Goal: Communication & Community: Answer question/provide support

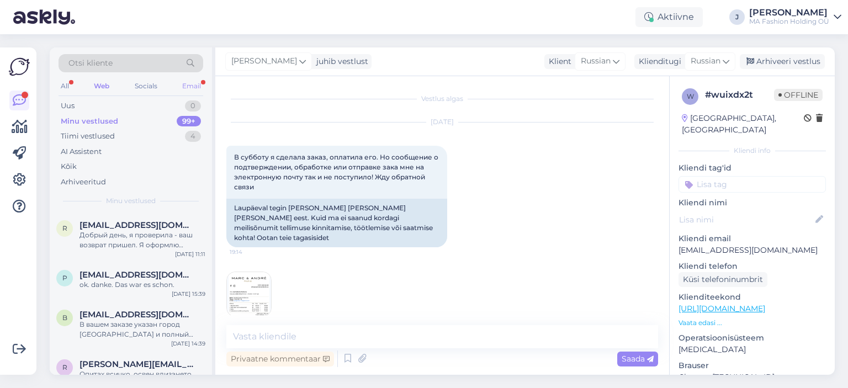
scroll to position [4869, 0]
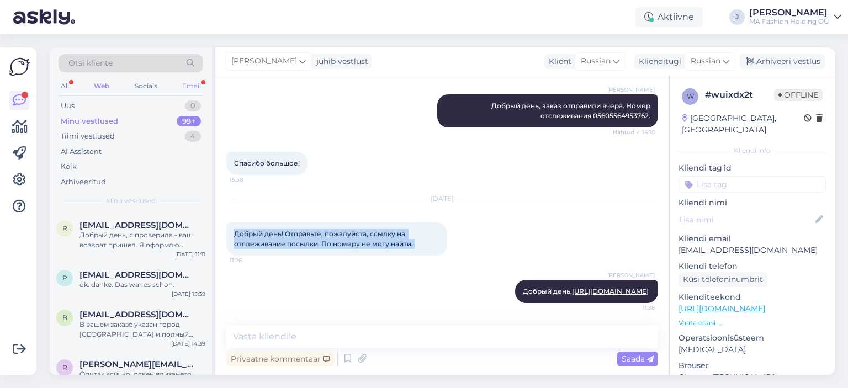
click at [199, 86] on div "Email" at bounding box center [191, 86] width 23 height 14
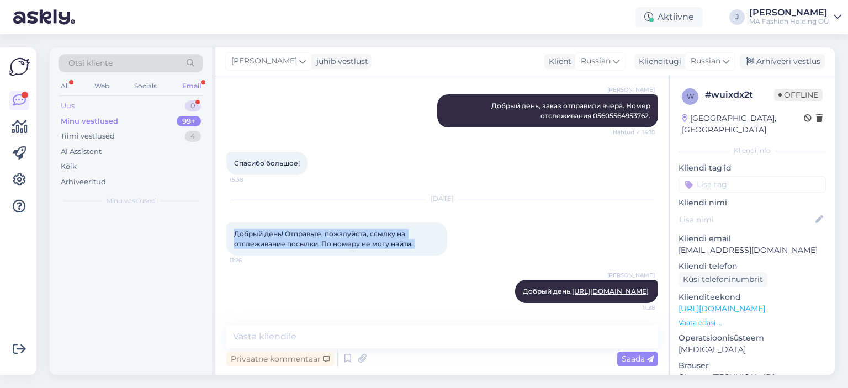
click at [152, 106] on div "Uus 0" at bounding box center [131, 105] width 145 height 15
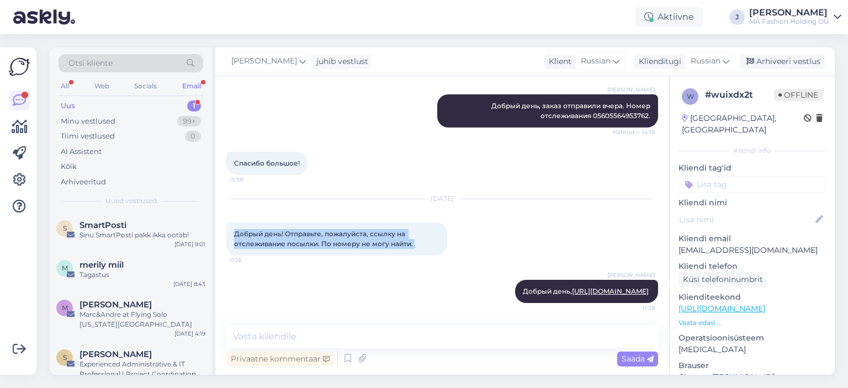
click at [147, 99] on div "Uus 1" at bounding box center [131, 105] width 145 height 15
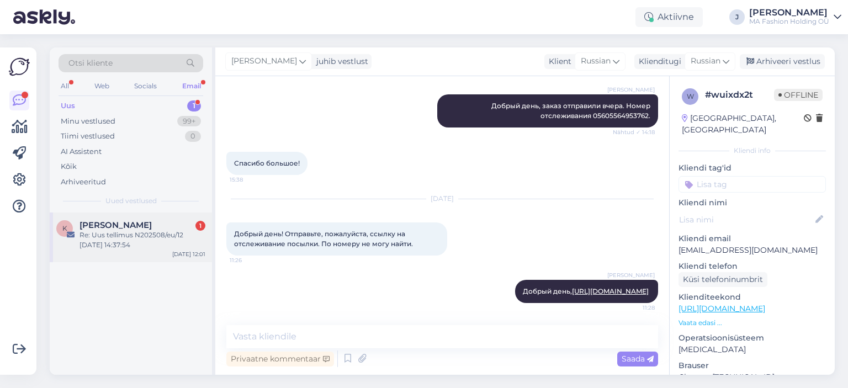
click at [162, 232] on div "Re: Uus tellimus N202508/eu/12 [DATE] 14:37:54" at bounding box center [142, 240] width 126 height 20
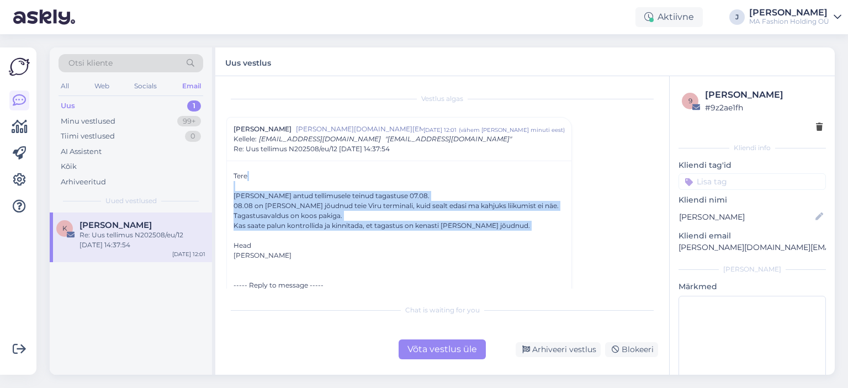
drag, startPoint x: 357, startPoint y: 240, endPoint x: 219, endPoint y: 176, distance: 151.9
click at [219, 176] on div "Vestlus [PERSON_NAME] ong [DOMAIN_NAME][EMAIL_ADDRESS][PERSON_NAME][DOMAIN_NAME…" at bounding box center [442, 225] width 454 height 299
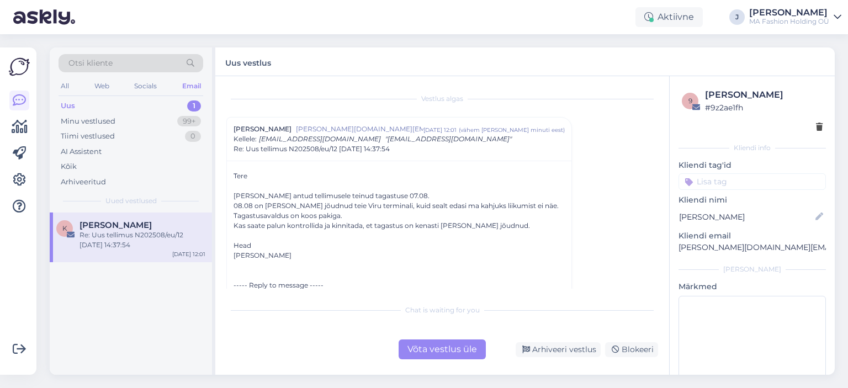
drag, startPoint x: 339, startPoint y: 231, endPoint x: 252, endPoint y: 183, distance: 99.8
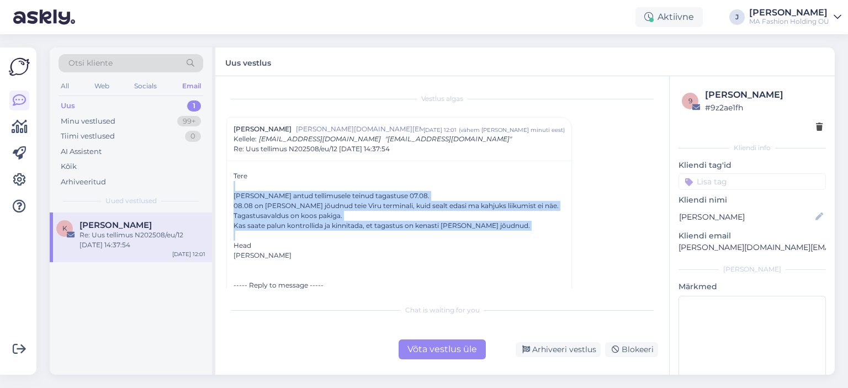
drag, startPoint x: 252, startPoint y: 183, endPoint x: 355, endPoint y: 237, distance: 116.1
click at [348, 230] on div at bounding box center [348, 230] width 0 height 0
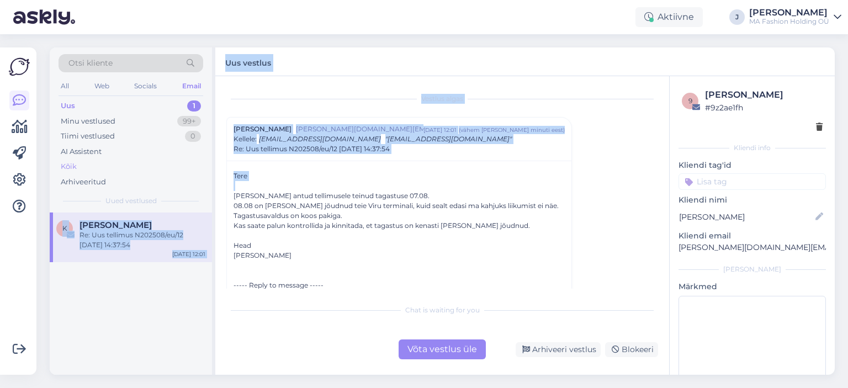
drag, startPoint x: 355, startPoint y: 237, endPoint x: 183, endPoint y: 158, distance: 188.7
click at [183, 158] on div "Otsi kliente All Web Socials Email Uus 1 Minu vestlused 99+ Tiimi vestlused 0 A…" at bounding box center [442, 210] width 785 height 327
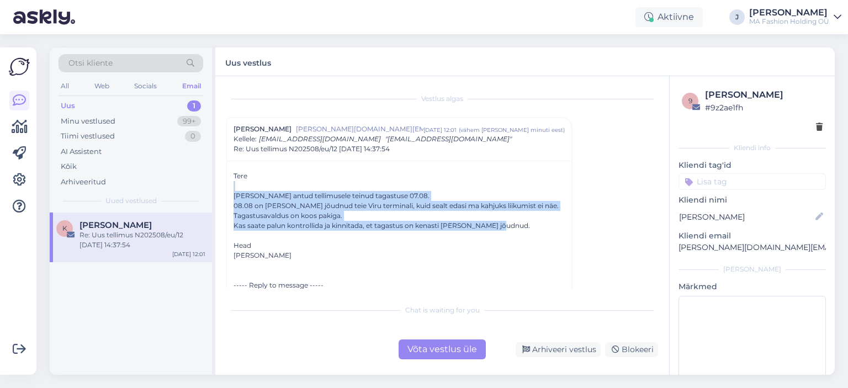
drag, startPoint x: 237, startPoint y: 182, endPoint x: 500, endPoint y: 228, distance: 266.7
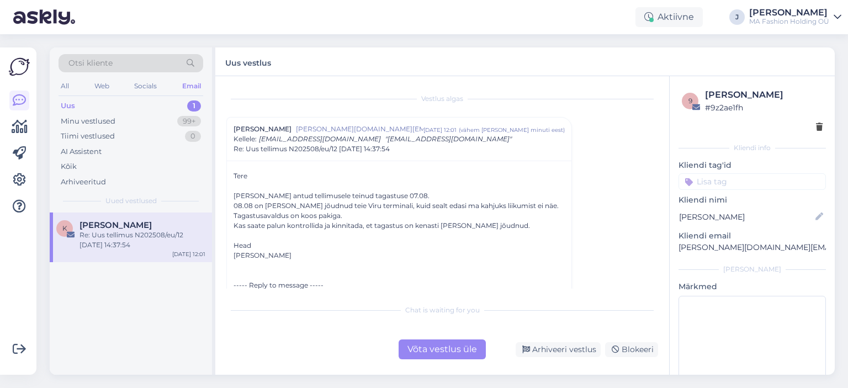
click at [455, 352] on div "Võta vestlus üle" at bounding box center [442, 349] width 87 height 20
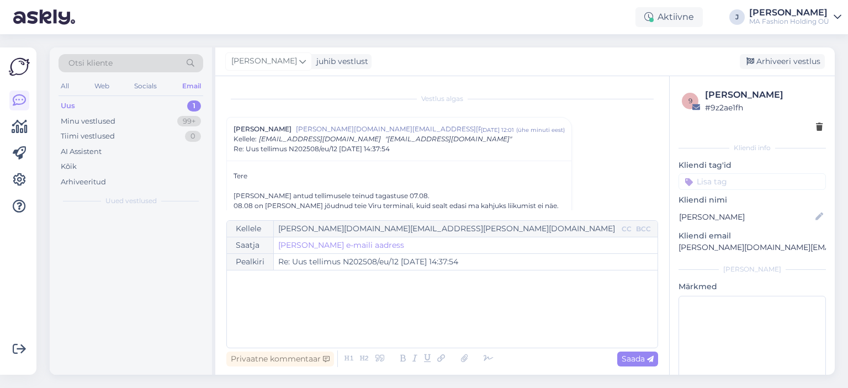
scroll to position [30, 0]
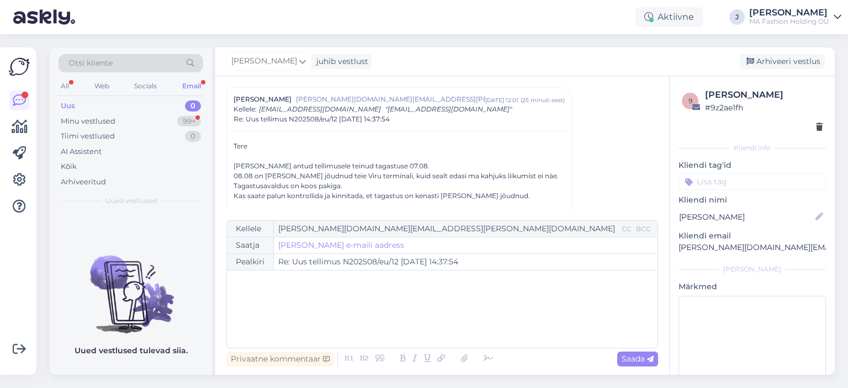
click at [156, 112] on div "Uus 0" at bounding box center [131, 105] width 145 height 15
click at [157, 115] on div "Minu vestlused 99+" at bounding box center [131, 121] width 145 height 15
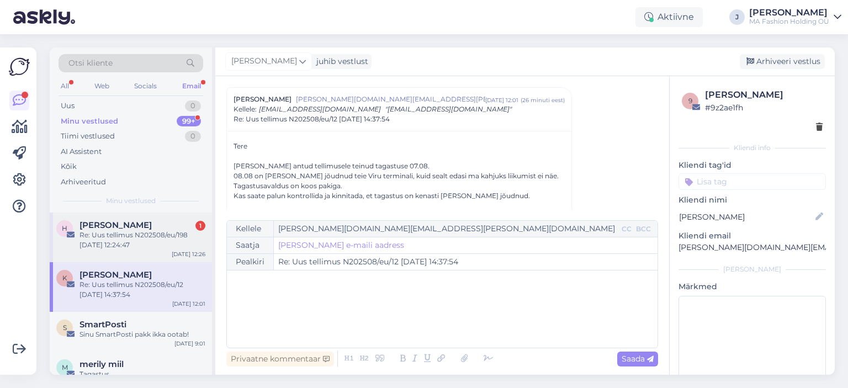
click at [168, 225] on div "[PERSON_NAME] 1" at bounding box center [142, 225] width 126 height 10
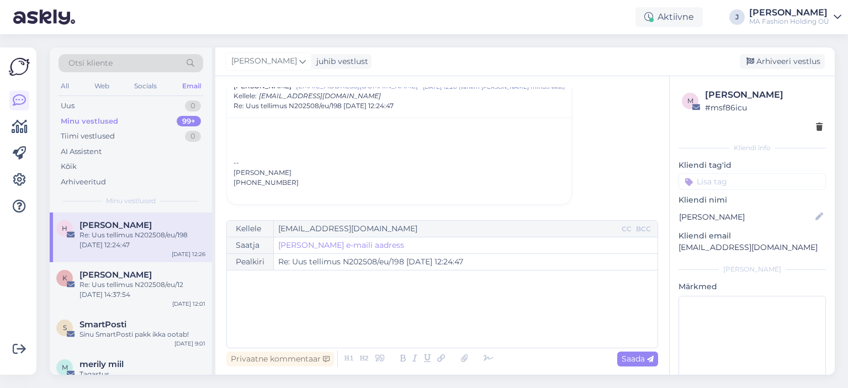
scroll to position [0, 0]
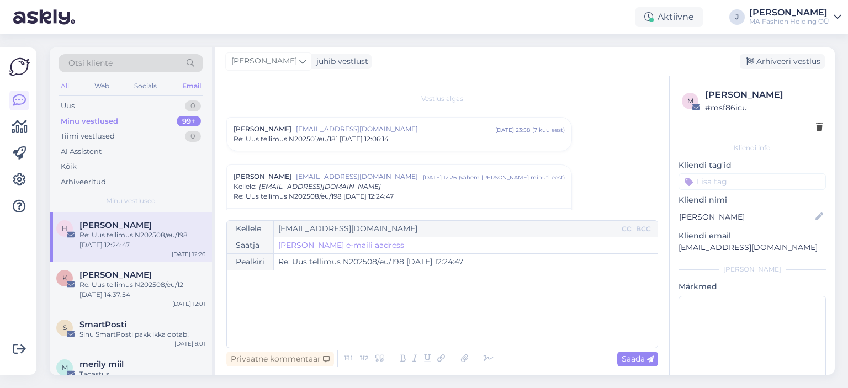
click at [62, 81] on div "All" at bounding box center [65, 86] width 13 height 14
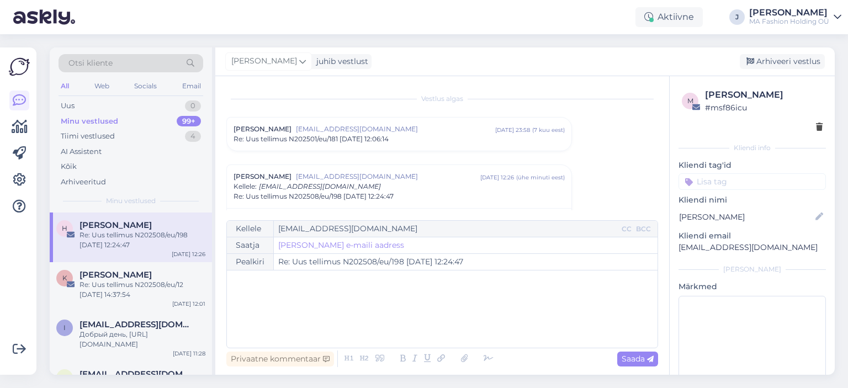
click at [77, 81] on div "All Web Socials Email" at bounding box center [131, 87] width 145 height 17
click at [88, 82] on div "All Web Socials Email" at bounding box center [131, 87] width 145 height 17
click at [84, 83] on div "All Web Socials Email" at bounding box center [131, 87] width 145 height 17
click at [94, 84] on div "Web" at bounding box center [101, 86] width 19 height 14
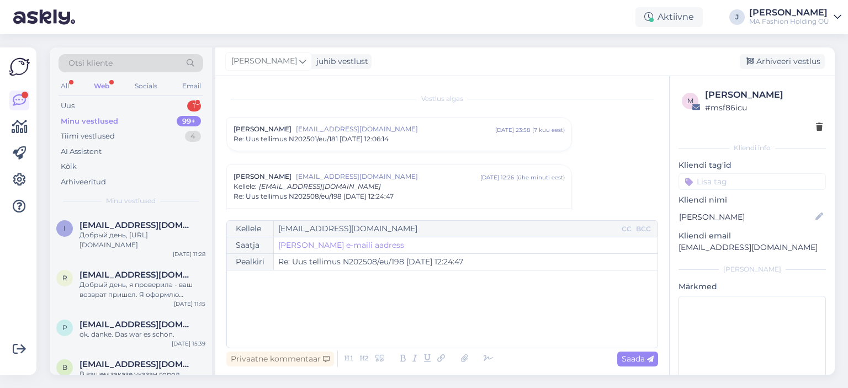
click at [115, 114] on div "Minu vestlused 99+" at bounding box center [131, 121] width 145 height 15
click at [123, 96] on div "Otsi kliente All Web Socials Email Uus 1 Minu vestlused 99+ Tiimi vestlused 4 A…" at bounding box center [131, 129] width 162 height 165
click at [127, 106] on div "Uus 1" at bounding box center [131, 105] width 145 height 15
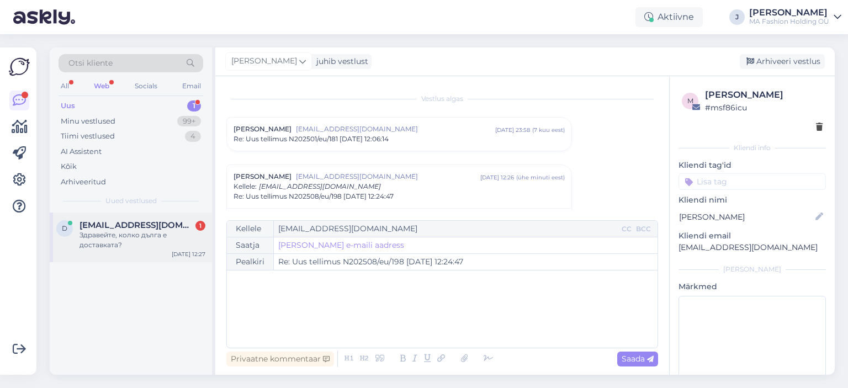
click at [135, 229] on span "[EMAIL_ADDRESS][DOMAIN_NAME]" at bounding box center [136, 225] width 115 height 10
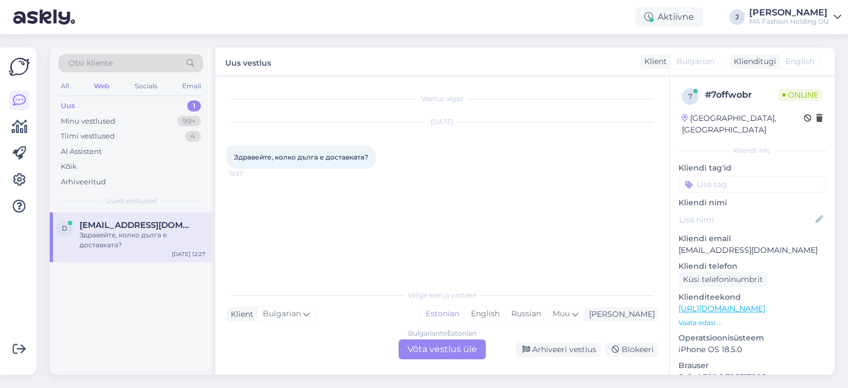
click at [432, 349] on div "Bulgarian to Estonian Võta vestlus üle" at bounding box center [442, 349] width 87 height 20
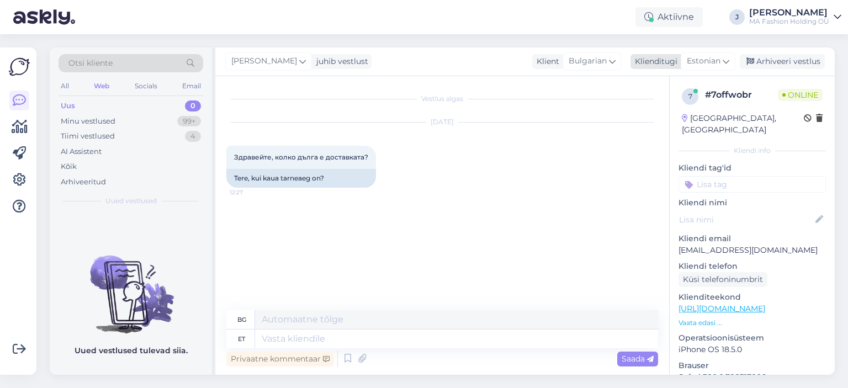
click at [682, 59] on div "Klienditugi [DEMOGRAPHIC_DATA]" at bounding box center [682, 61] width 105 height 15
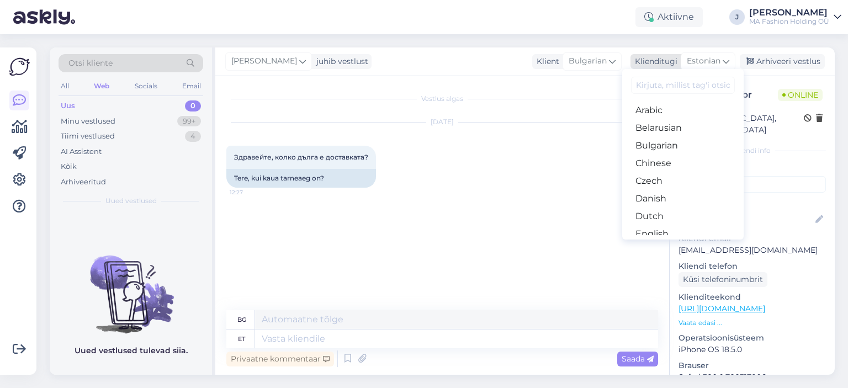
click at [698, 58] on span "Estonian" at bounding box center [704, 61] width 34 height 12
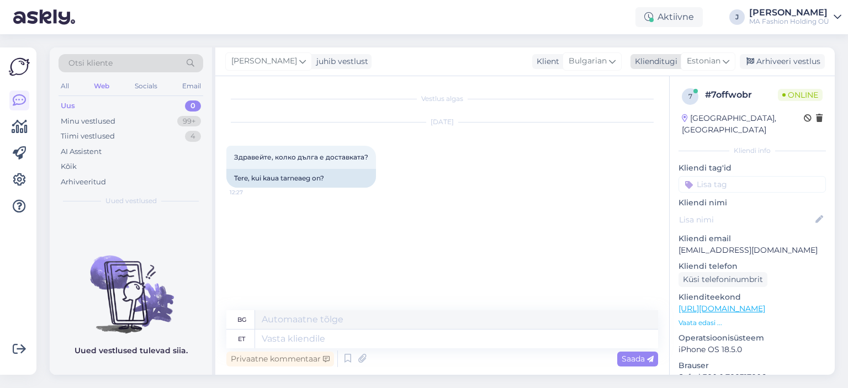
click at [698, 58] on span "Estonian" at bounding box center [704, 61] width 34 height 12
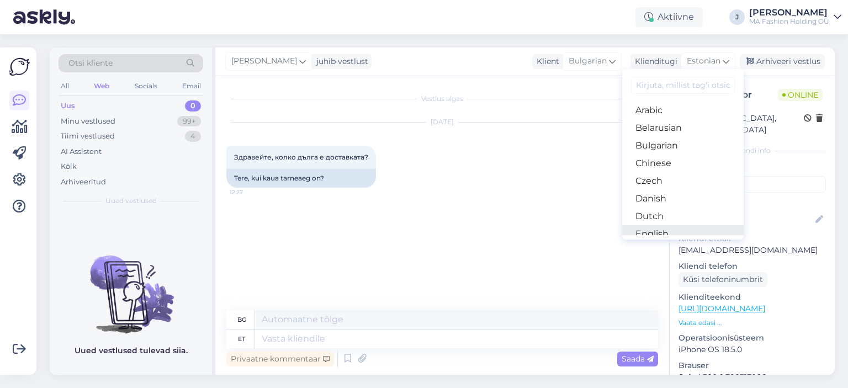
click at [677, 235] on link "English" at bounding box center [682, 234] width 121 height 18
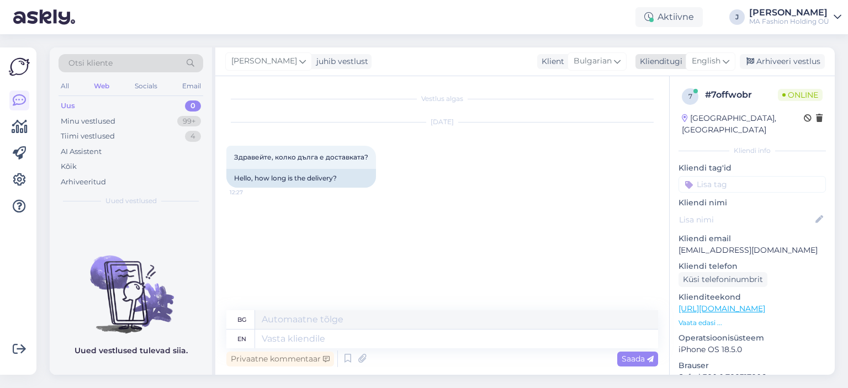
click at [709, 55] on span "English" at bounding box center [706, 61] width 29 height 12
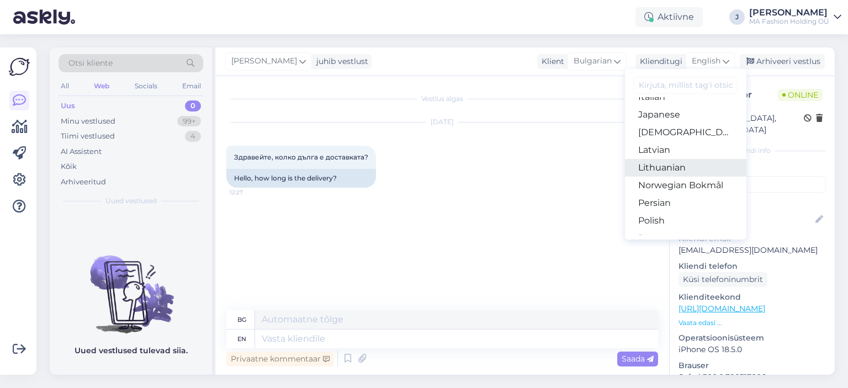
scroll to position [331, 0]
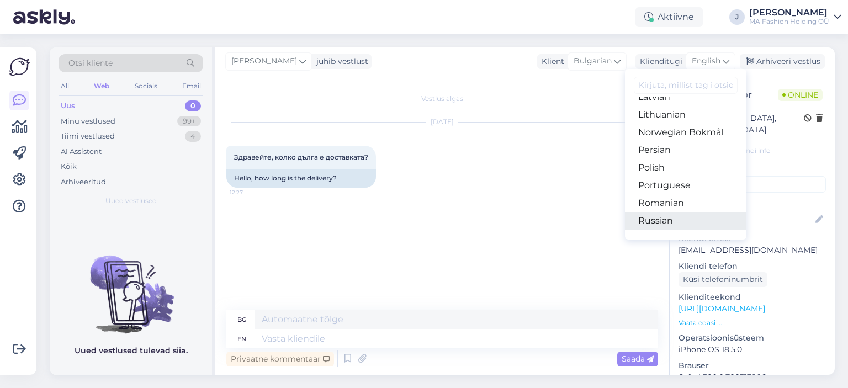
click at [678, 216] on link "Russian" at bounding box center [685, 221] width 121 height 18
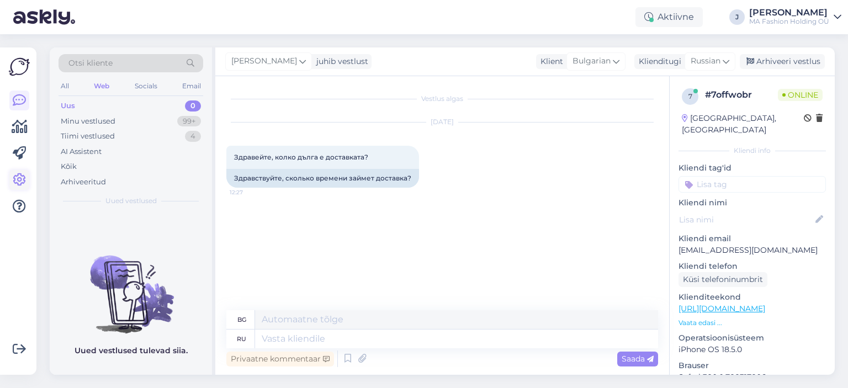
click at [24, 178] on icon at bounding box center [19, 179] width 13 height 13
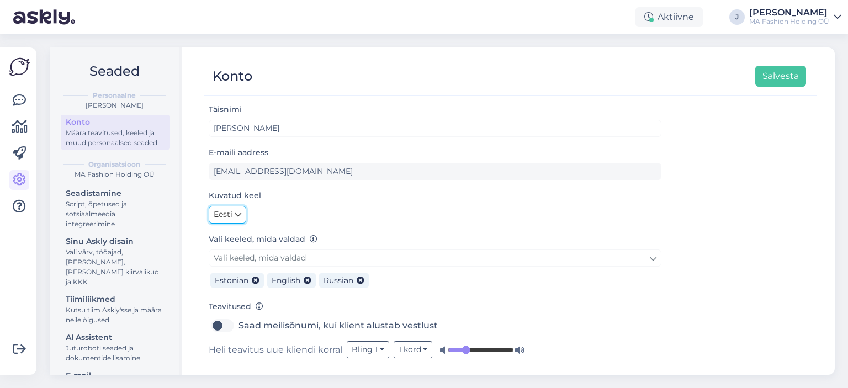
click at [240, 216] on icon at bounding box center [238, 215] width 7 height 12
click at [253, 240] on link "English" at bounding box center [239, 238] width 60 height 18
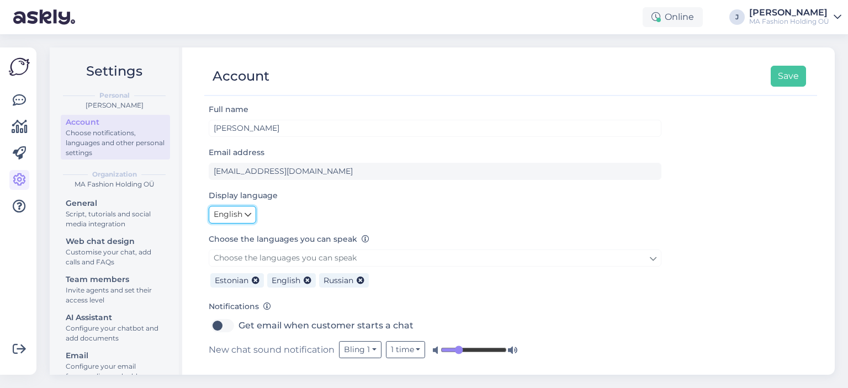
click at [241, 211] on span "English" at bounding box center [228, 215] width 29 height 12
click at [244, 237] on link "Eesti" at bounding box center [235, 238] width 52 height 18
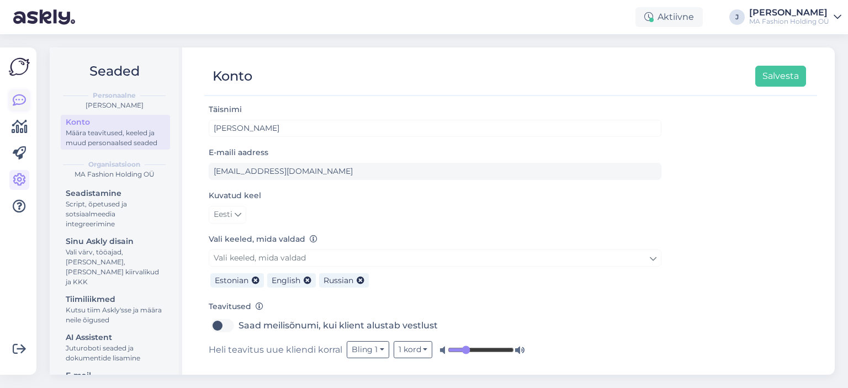
click at [15, 97] on icon at bounding box center [19, 100] width 13 height 13
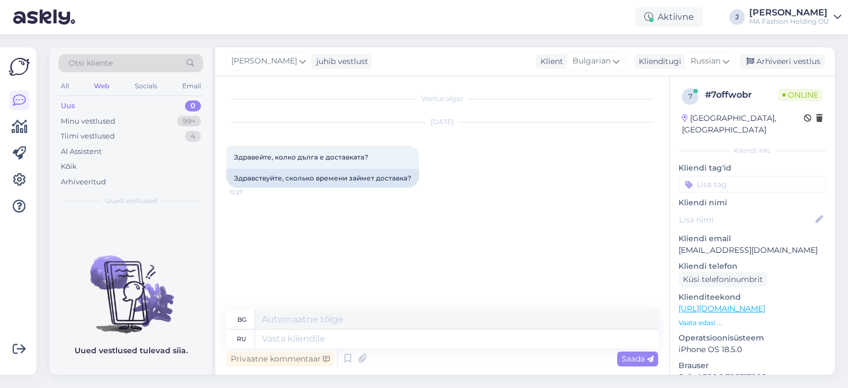
click at [444, 352] on div "Privaatne kommentaar Saada" at bounding box center [442, 358] width 432 height 21
click at [444, 343] on textarea at bounding box center [456, 339] width 403 height 19
type textarea "Здравс"
type textarea "Здравей"
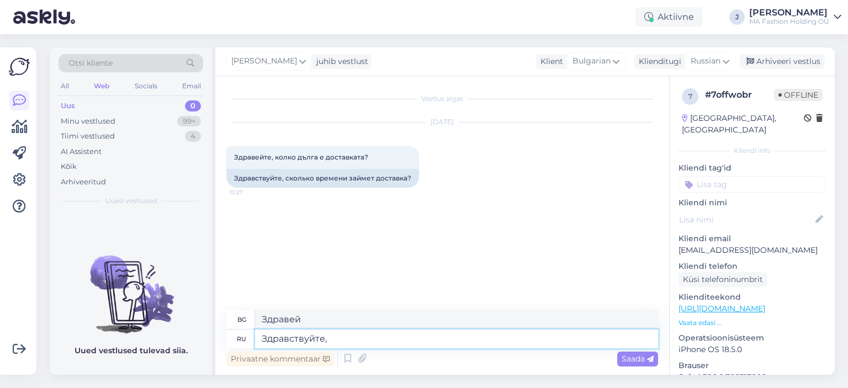
type textarea "Здравствуйте,"
type textarea "Здравей,"
type textarea "Здравствуйте, в"
type textarea "Здравейте, в"
type textarea "Здравствуйте, в [GEOGRAPHIC_DATA]"
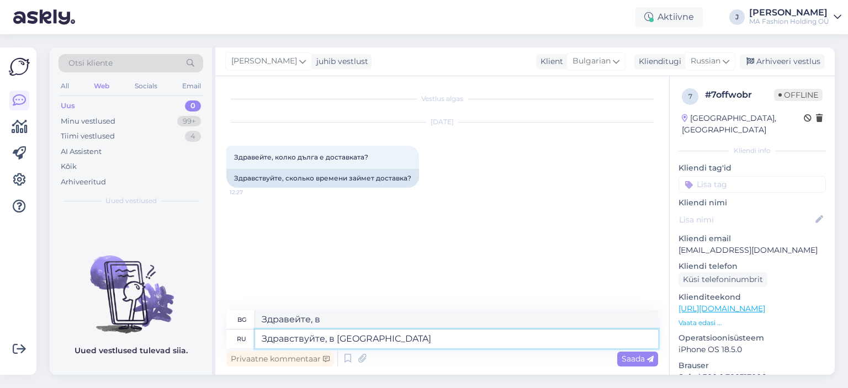
type textarea "Здравей, на [GEOGRAPHIC_DATA]"
type textarea "Здравствуйте, в [GEOGRAPHIC_DATA] доставка иде"
type textarea "Здравейте, доставка до [GEOGRAPHIC_DATA]"
type textarea "Здравствуйте, в [GEOGRAPHIC_DATA] доставка идет"
type textarea "Здравейте, доставяме до [GEOGRAPHIC_DATA]"
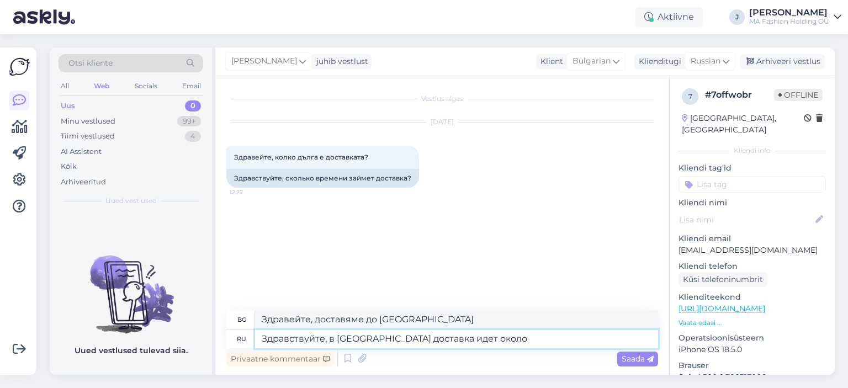
type textarea "Здравствуйте, в [GEOGRAPHIC_DATA] доставка идет около"
type textarea "Здравейте, доставката до [GEOGRAPHIC_DATA] отнема около"
type textarea "Здравствуйте, в [GEOGRAPHIC_DATA] доставка идет около 6"
type textarea "Здравейте, доставката до [GEOGRAPHIC_DATA] отнема около 6"
type textarea "Здравствуйте, в [GEOGRAPHIC_DATA] доставка идет около 6 рабочих"
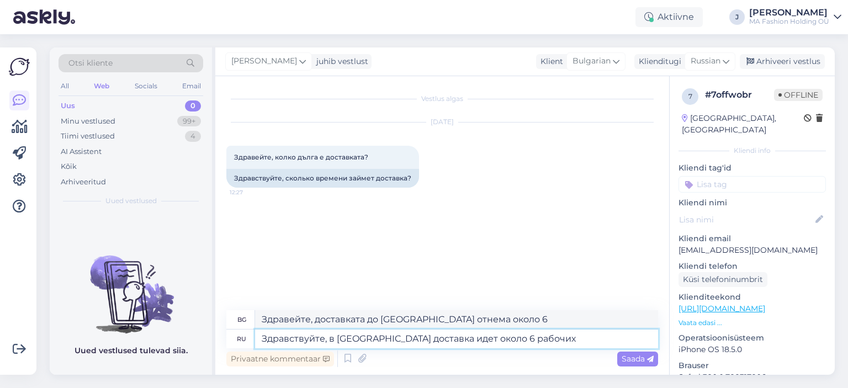
type textarea "Здравейте, доставката до [GEOGRAPHIC_DATA] отнема около 6 работни дни."
type textarea "Здравствуйте, в [GEOGRAPHIC_DATA] доставка идет около 6 рабочих дней"
type textarea "Здравейте, доставката до [GEOGRAPHIC_DATA] отнема около 6 работни дни"
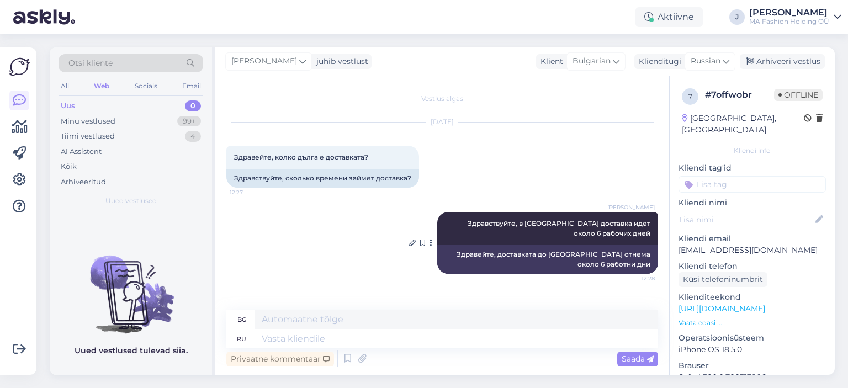
click at [638, 265] on div "Здравейте, доставката до [GEOGRAPHIC_DATA] отнема около 6 работни дни" at bounding box center [547, 259] width 221 height 29
click at [631, 255] on div "Здравейте, доставката до [GEOGRAPHIC_DATA] отнема около 6 работни дни" at bounding box center [547, 259] width 221 height 29
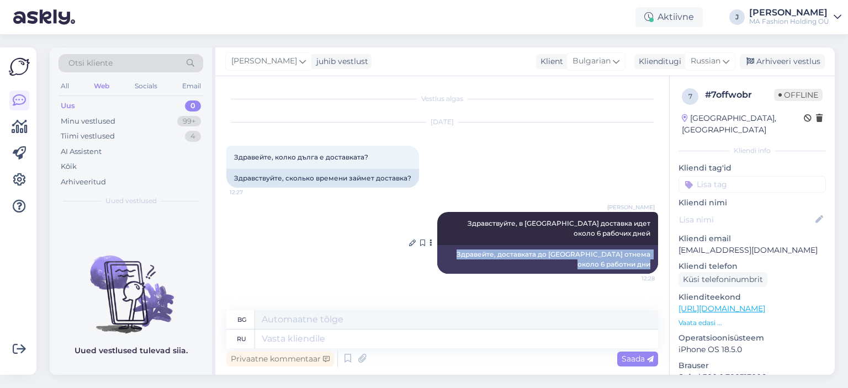
click at [631, 255] on div "Здравейте, доставката до [GEOGRAPHIC_DATA] отнема около 6 работни дни" at bounding box center [547, 259] width 221 height 29
click at [625, 267] on div "Здравейте, доставката до [GEOGRAPHIC_DATA] отнема около 6 работни дни" at bounding box center [547, 259] width 221 height 29
click at [643, 261] on div "Здравейте, доставката до [GEOGRAPHIC_DATA] отнема около 6 работни дни" at bounding box center [547, 259] width 221 height 29
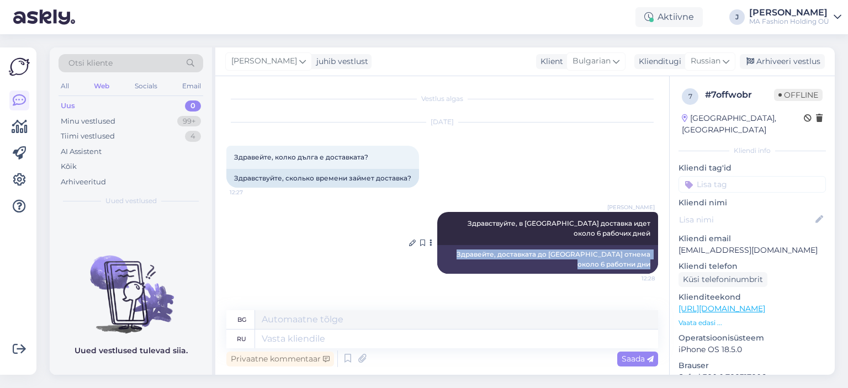
click at [640, 255] on div "Здравейте, доставката до [GEOGRAPHIC_DATA] отнема около 6 работни дни" at bounding box center [547, 259] width 221 height 29
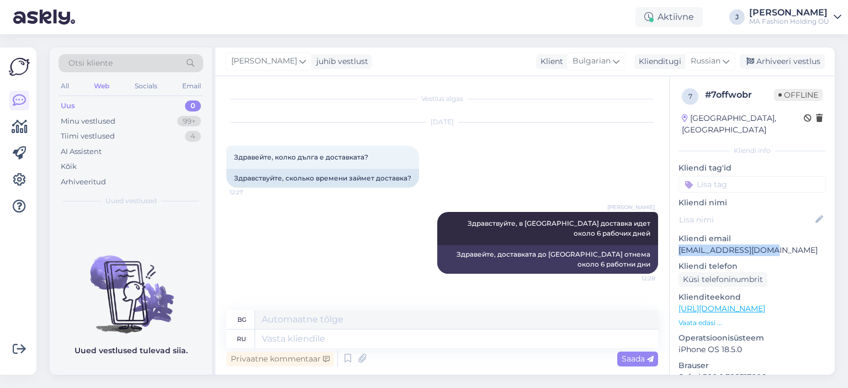
drag, startPoint x: 768, startPoint y: 236, endPoint x: 675, endPoint y: 235, distance: 93.3
click at [675, 235] on div "7 # 7offwobr Offline [GEOGRAPHIC_DATA], Varna Kliendi info Kliendi tag'id Klien…" at bounding box center [752, 308] width 165 height 465
copy p "[EMAIL_ADDRESS][DOMAIN_NAME]"
click at [147, 84] on div "Socials" at bounding box center [145, 86] width 27 height 14
click at [183, 86] on div "Email" at bounding box center [191, 86] width 23 height 14
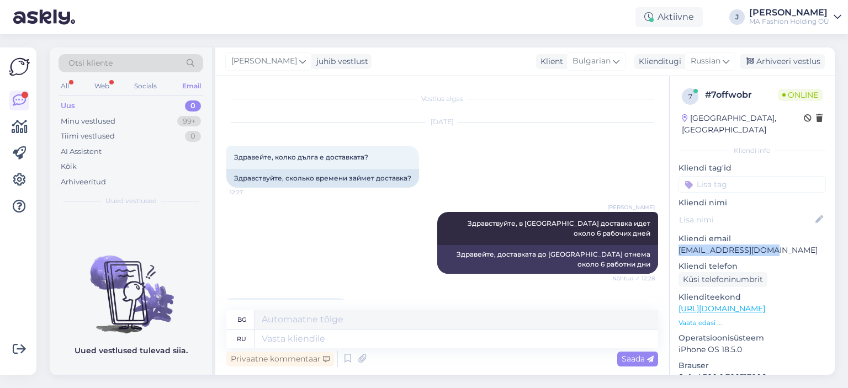
scroll to position [51, 0]
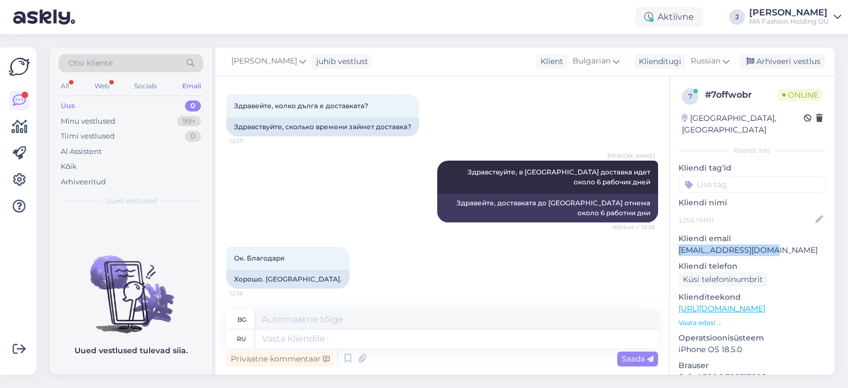
click at [144, 110] on div "Uus 0" at bounding box center [131, 105] width 145 height 15
click at [138, 103] on div "Uus 0" at bounding box center [131, 105] width 145 height 15
click at [137, 128] on div "Minu vestlused 99+" at bounding box center [131, 121] width 145 height 15
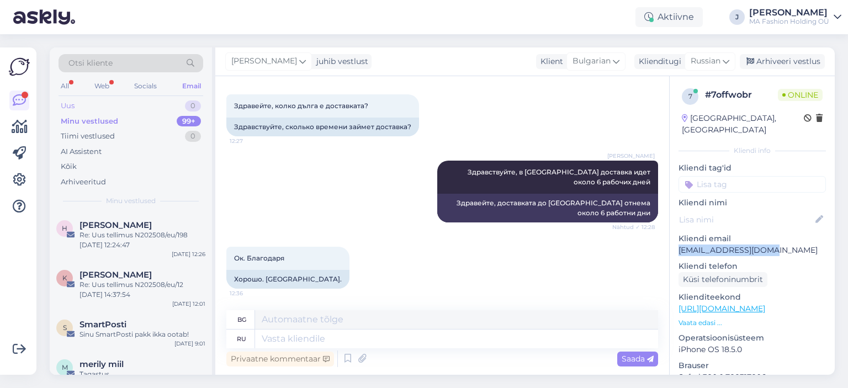
click at [135, 106] on div "Uus 0" at bounding box center [131, 105] width 145 height 15
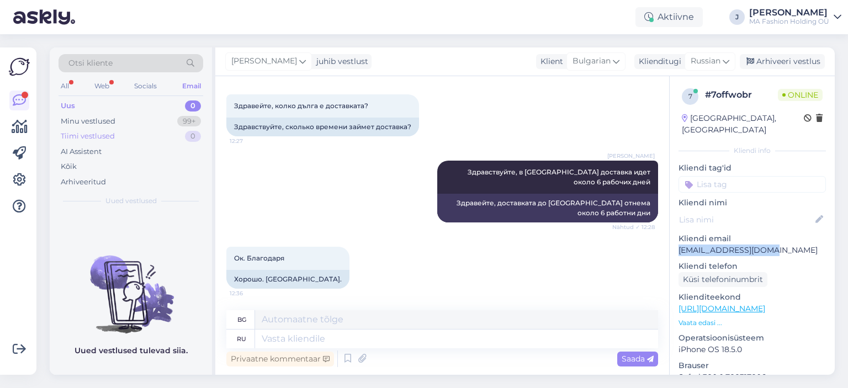
click at [120, 130] on div "Tiimi vestlused 0" at bounding box center [131, 136] width 145 height 15
click at [108, 98] on div "Uus 0" at bounding box center [131, 105] width 145 height 15
click at [102, 83] on div "Web" at bounding box center [101, 86] width 19 height 14
click at [114, 123] on div "Minu vestlused" at bounding box center [88, 121] width 55 height 11
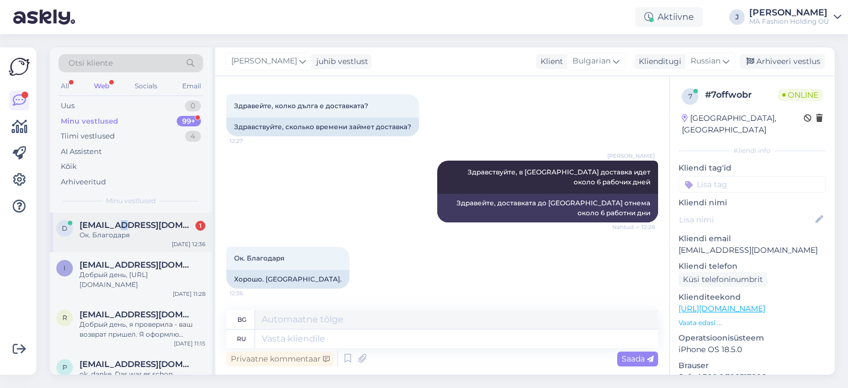
click at [123, 229] on span "[EMAIL_ADDRESS][DOMAIN_NAME]" at bounding box center [136, 225] width 115 height 10
click at [64, 89] on div "All" at bounding box center [65, 86] width 13 height 14
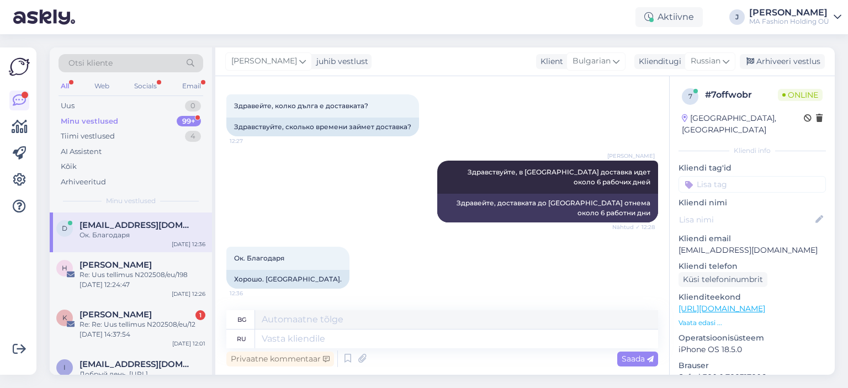
click at [152, 74] on div "Otsi kliente" at bounding box center [131, 66] width 145 height 25
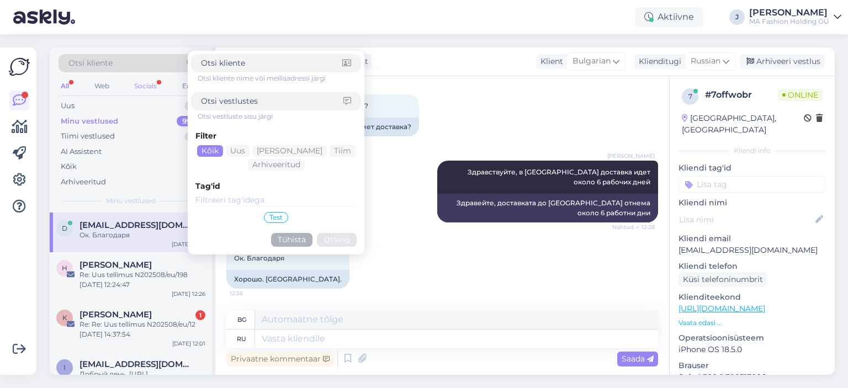
click at [155, 84] on div "Socials" at bounding box center [145, 86] width 27 height 14
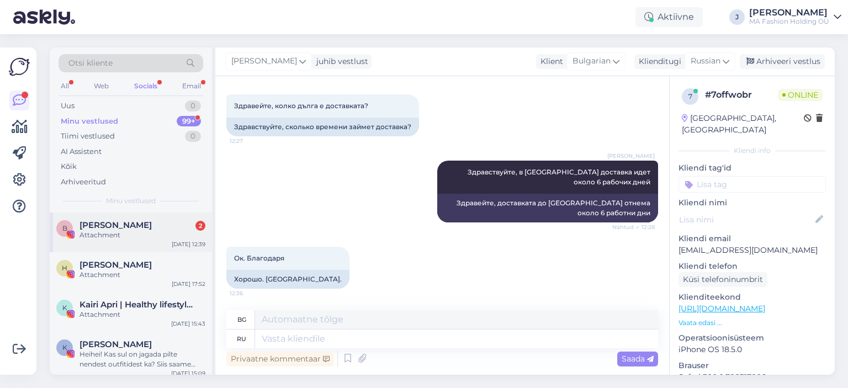
click at [179, 221] on div "Bjørvika Undertøy 2" at bounding box center [142, 225] width 126 height 10
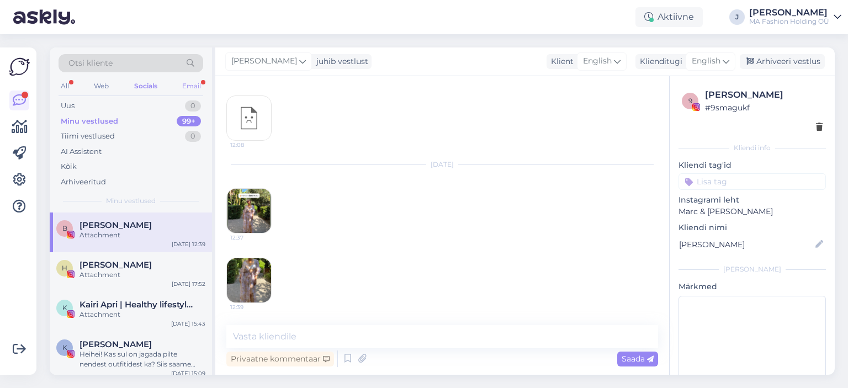
click at [192, 92] on div "All Web Socials Email" at bounding box center [131, 87] width 145 height 17
click at [192, 92] on div "Email" at bounding box center [191, 86] width 23 height 14
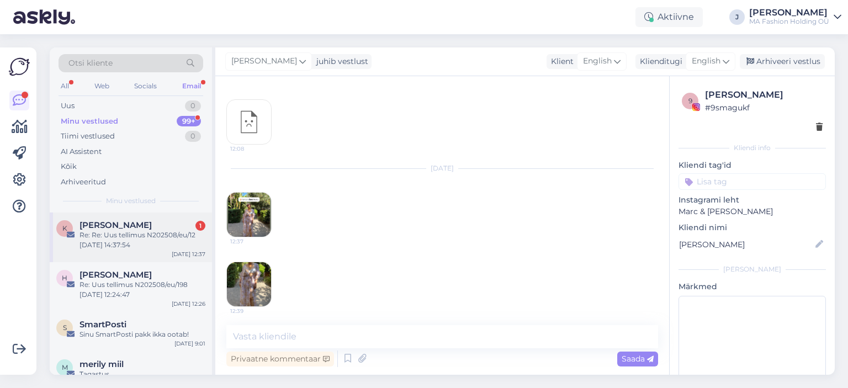
click at [156, 229] on div "[PERSON_NAME] 1" at bounding box center [142, 225] width 126 height 10
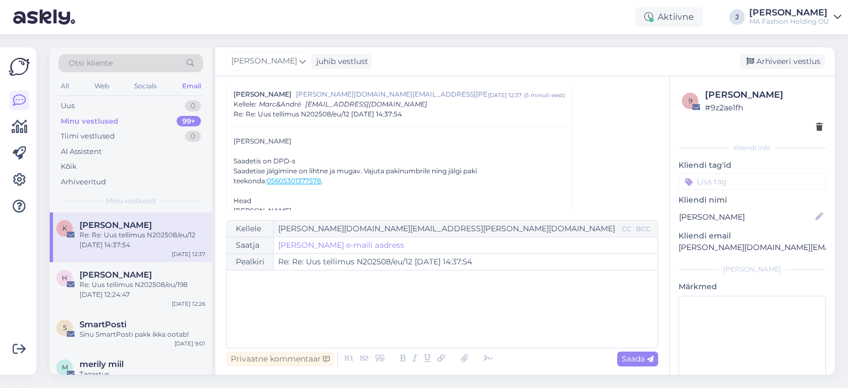
scroll to position [114, 0]
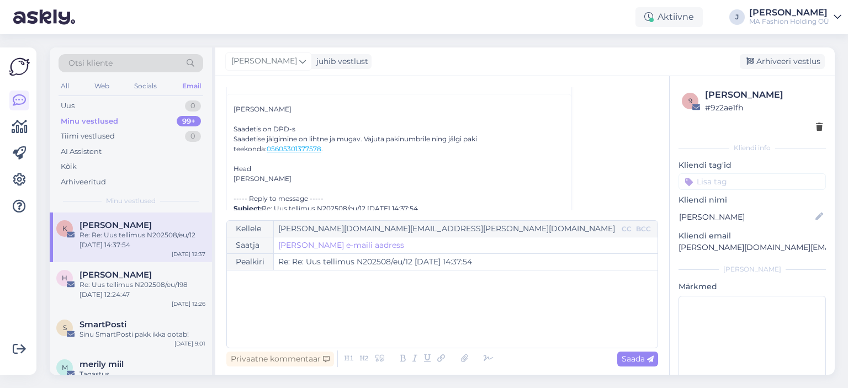
click at [285, 150] on link "05605301377578" at bounding box center [294, 149] width 55 height 8
click at [146, 78] on div "Otsi kliente" at bounding box center [131, 66] width 145 height 25
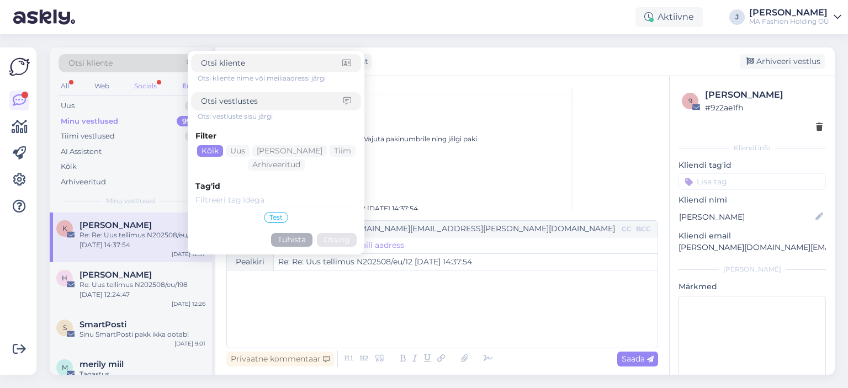
click at [145, 79] on div "Socials" at bounding box center [145, 86] width 27 height 14
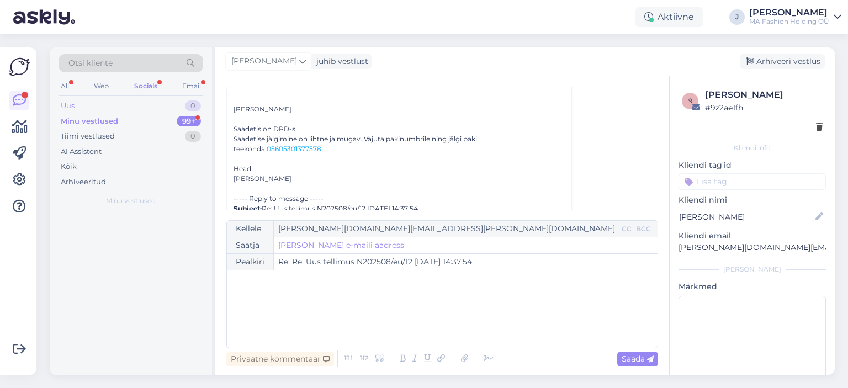
click at [155, 99] on div "Uus 0" at bounding box center [131, 105] width 145 height 15
drag, startPoint x: 159, startPoint y: 108, endPoint x: 166, endPoint y: 116, distance: 11.0
click at [160, 109] on div "Uus 0" at bounding box center [131, 105] width 145 height 15
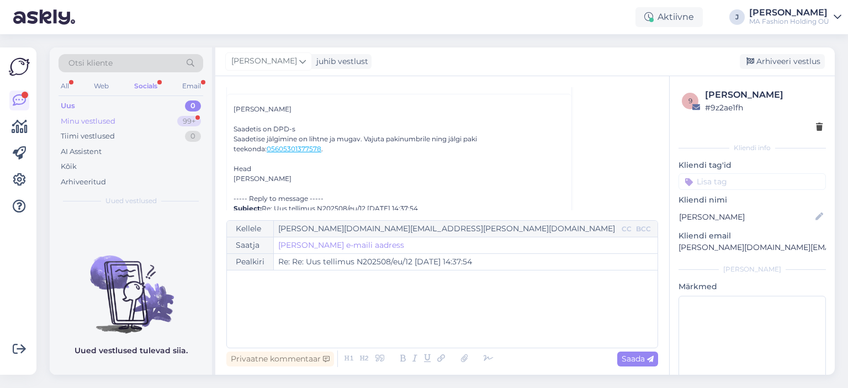
click at [166, 116] on div "Minu vestlused 99+" at bounding box center [131, 121] width 145 height 15
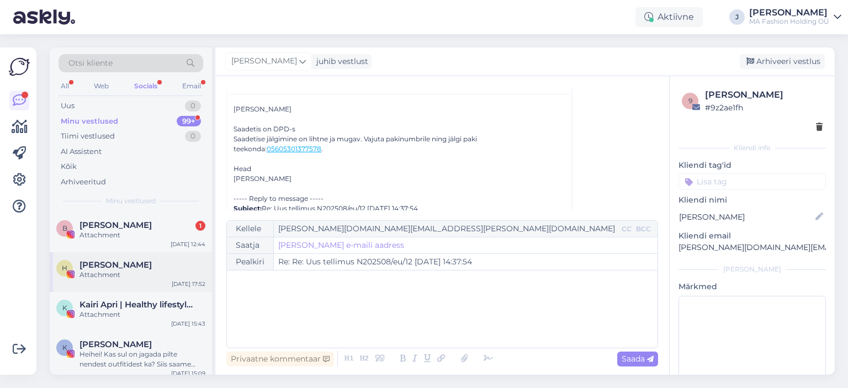
click at [132, 269] on div "[PERSON_NAME]" at bounding box center [142, 265] width 126 height 10
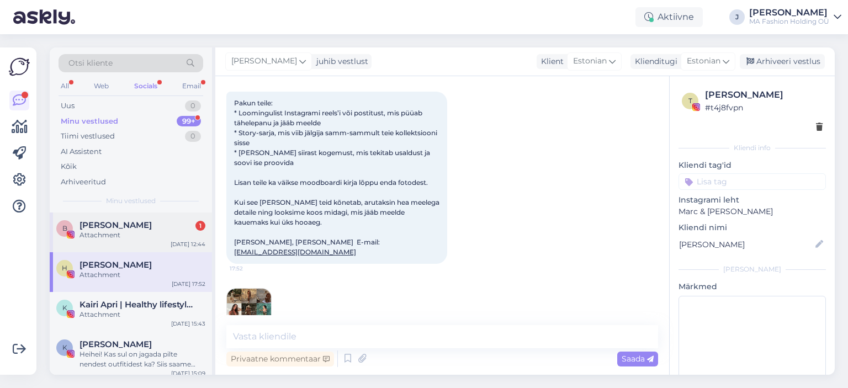
click at [139, 243] on div "B Bjørvika Undertøy 1 Attachment [DATE] 12:44" at bounding box center [131, 233] width 162 height 40
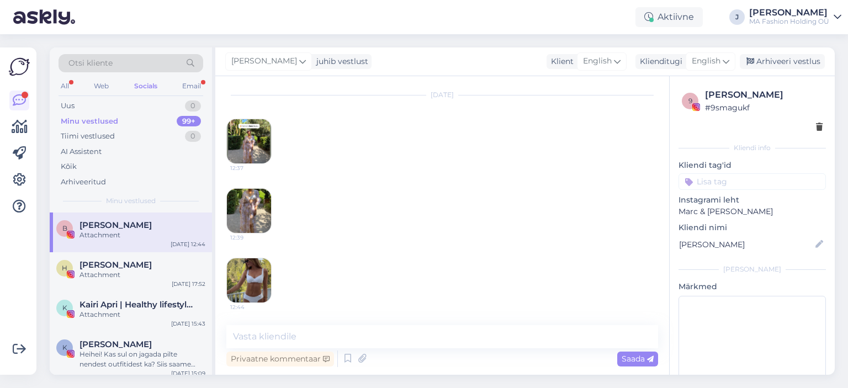
click at [213, 265] on div "Otsi kliente All Web Socials Email Uus 0 Minu vestlused 99+ Tiimi vestlused 0 A…" at bounding box center [133, 210] width 166 height 327
click at [242, 267] on img at bounding box center [249, 280] width 44 height 44
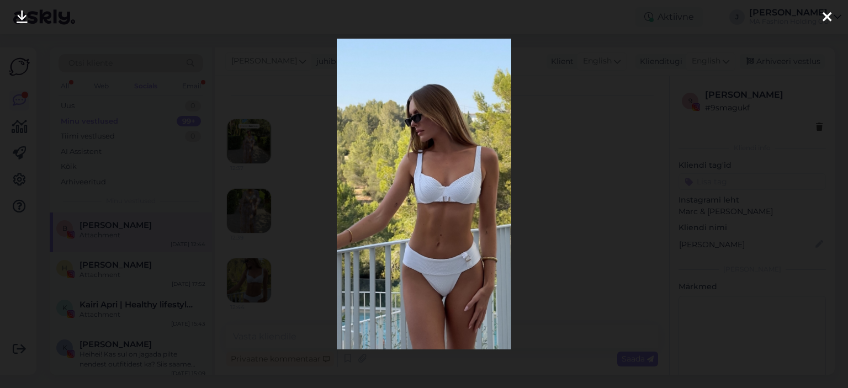
scroll to position [1250, 0]
click at [633, 211] on div at bounding box center [424, 194] width 848 height 388
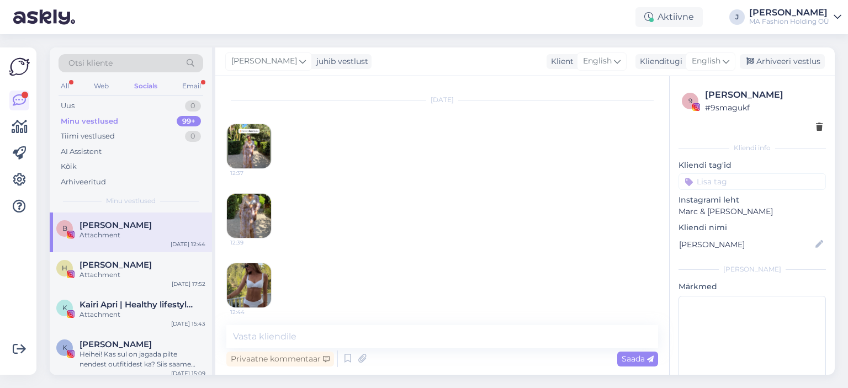
click at [256, 199] on img at bounding box center [249, 216] width 44 height 44
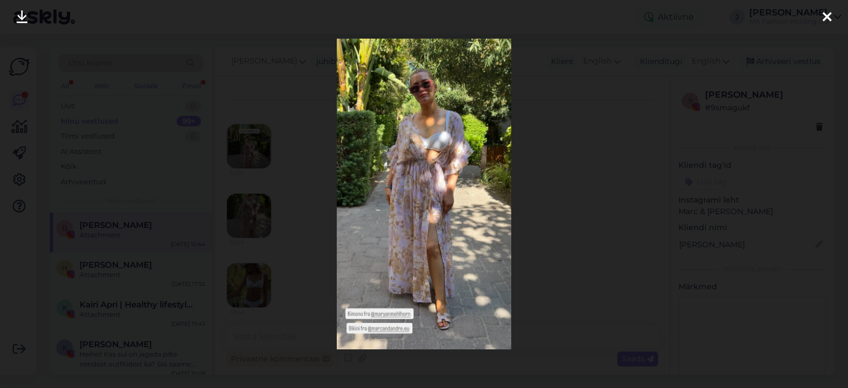
click at [598, 153] on div at bounding box center [424, 194] width 848 height 388
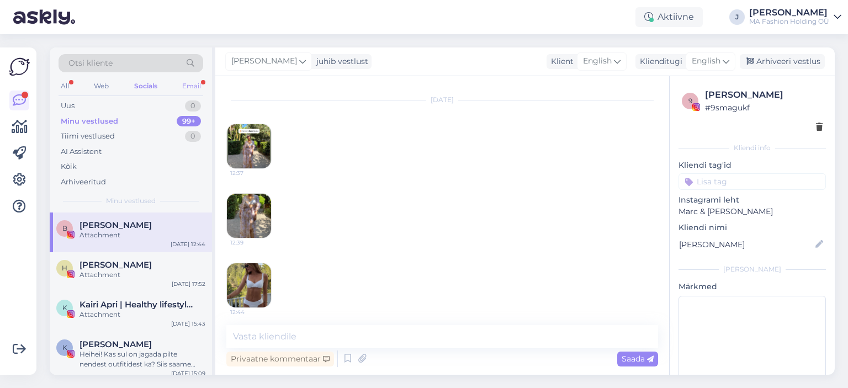
click at [199, 83] on div "Email" at bounding box center [191, 86] width 23 height 14
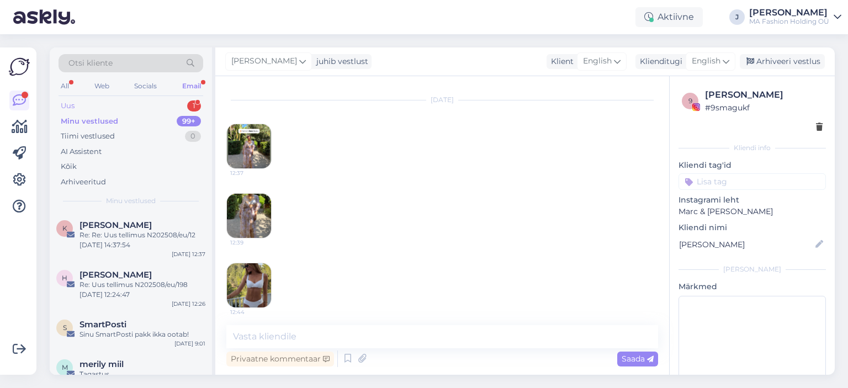
click at [173, 102] on div "Uus 1" at bounding box center [131, 105] width 145 height 15
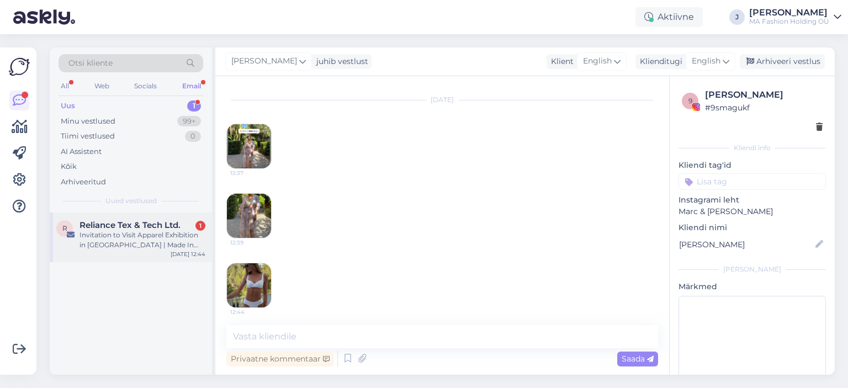
click at [169, 223] on span "Reliance Tex & Tech Ltd." at bounding box center [129, 225] width 101 height 10
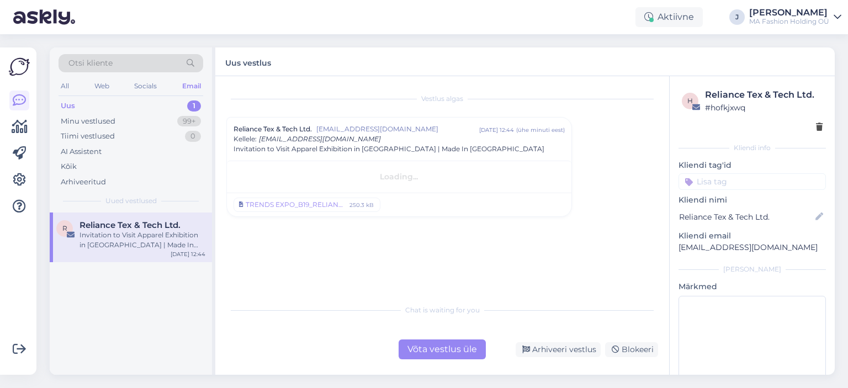
scroll to position [0, 0]
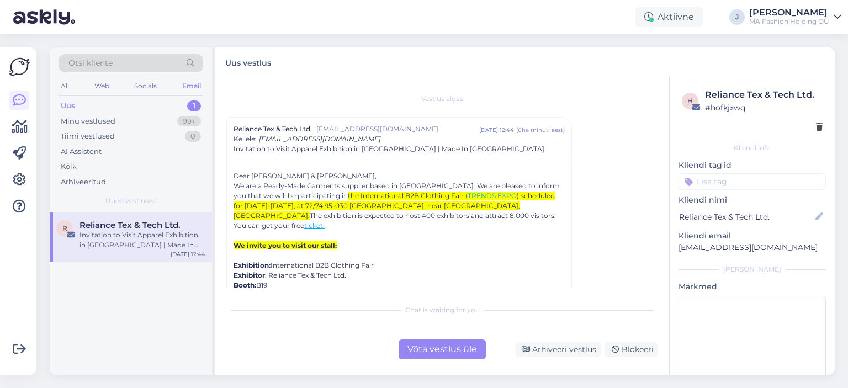
click at [431, 338] on div "Chat is waiting for you Võta vestlus üle Arhiveeri vestlus Blokeeri" at bounding box center [442, 329] width 432 height 61
click at [433, 340] on div "Võta vestlus üle" at bounding box center [442, 349] width 87 height 20
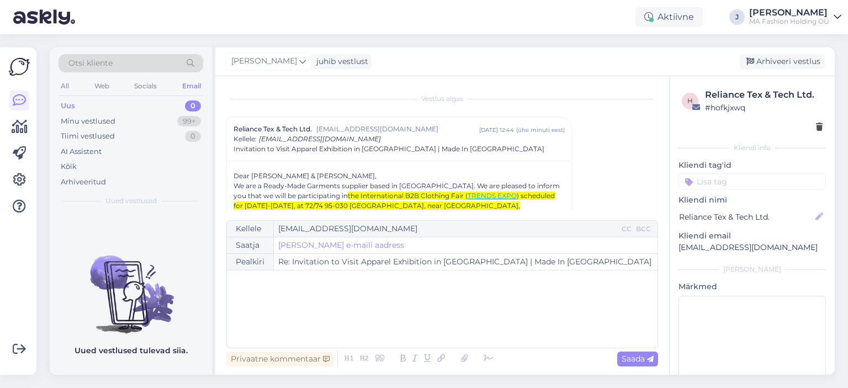
scroll to position [30, 0]
